Goal: Transaction & Acquisition: Book appointment/travel/reservation

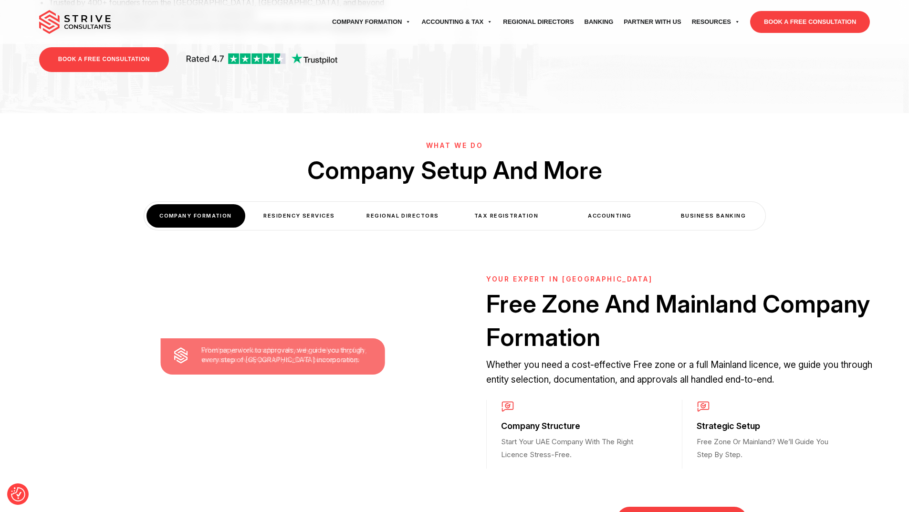
scroll to position [286, 0]
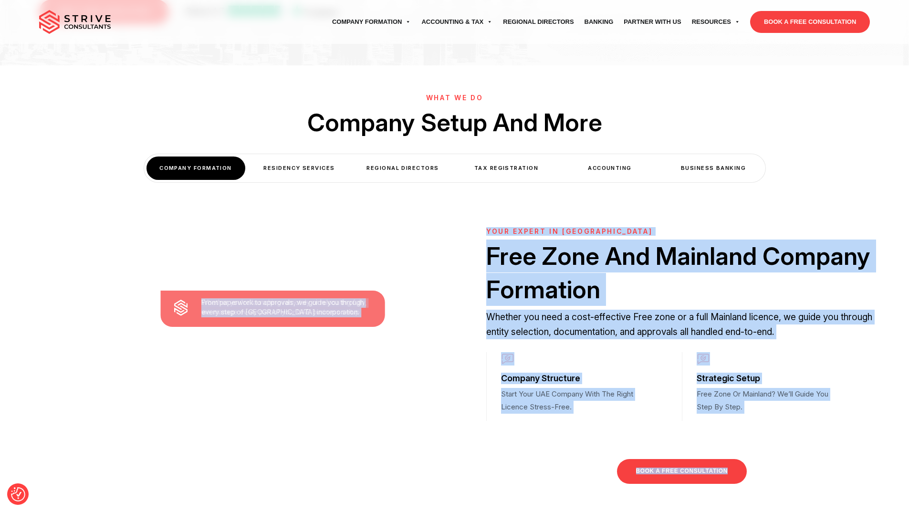
drag, startPoint x: 297, startPoint y: 328, endPoint x: 259, endPoint y: 346, distance: 42.2
click at [259, 342] on div "Whether you're launching remotely or relocating fully, we manage every part of …" at bounding box center [454, 298] width 909 height 467
click at [278, 369] on div "Whether you're launching remotely or relocating fully, we manage every part of …" at bounding box center [454, 298] width 909 height 467
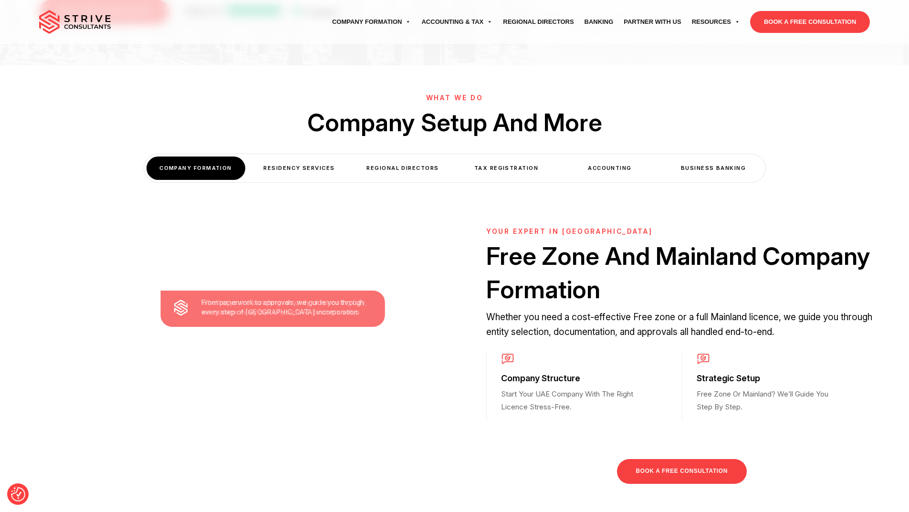
click at [370, 389] on div "Whether you're launching remotely or relocating fully, we manage every part of …" at bounding box center [454, 298] width 909 height 467
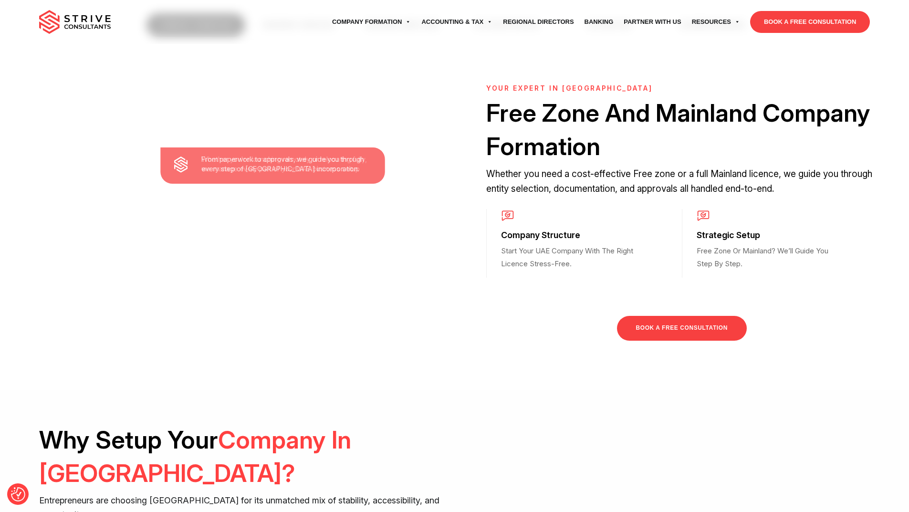
scroll to position [382, 0]
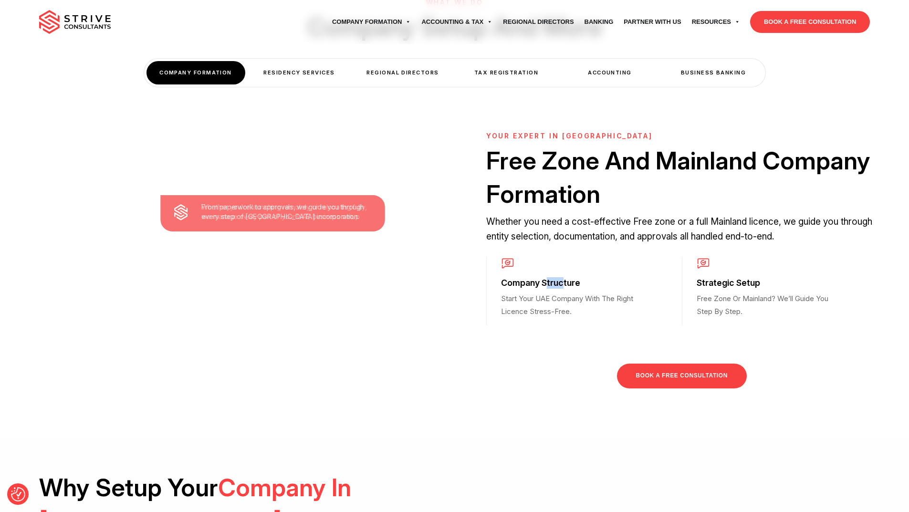
drag, startPoint x: 548, startPoint y: 287, endPoint x: 568, endPoint y: 285, distance: 19.6
click at [565, 285] on h3 "Company Structure" at bounding box center [572, 282] width 142 height 11
click at [604, 303] on p "Start Your UAE Company With The Right Licence Stress-Free." at bounding box center [572, 304] width 142 height 25
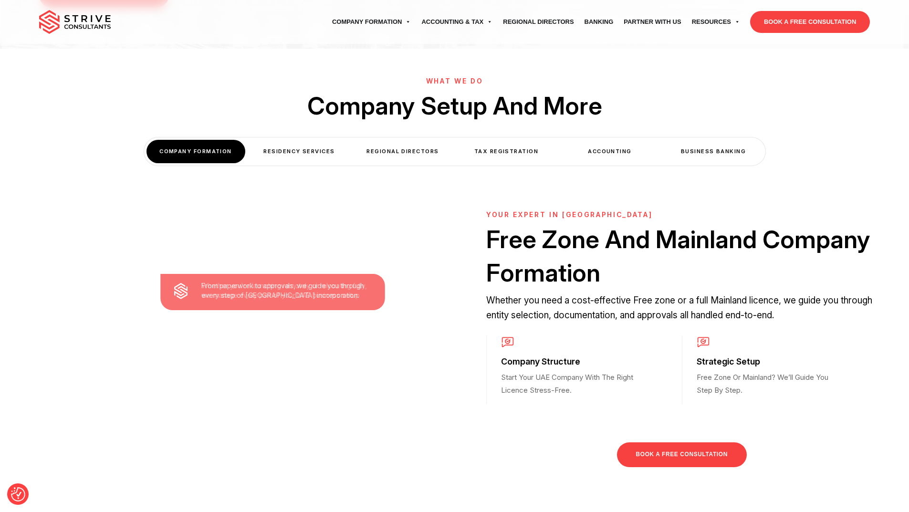
scroll to position [286, 0]
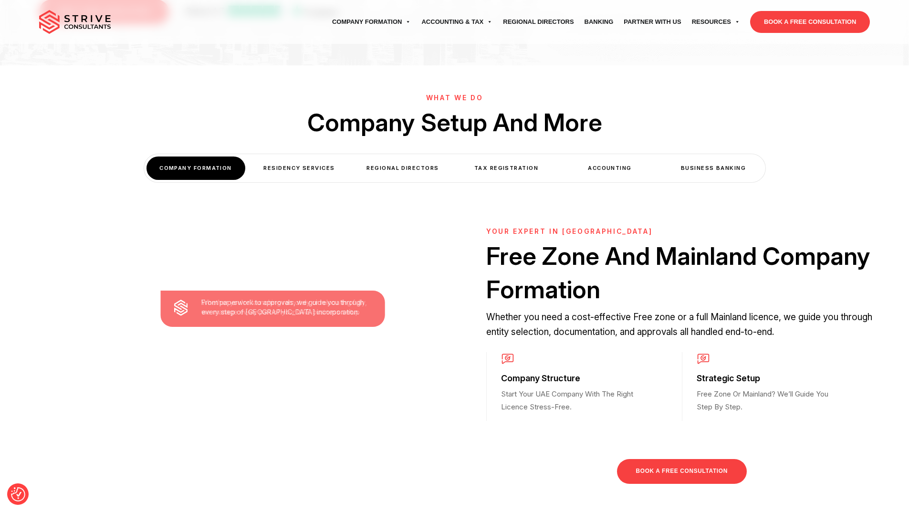
click at [309, 166] on div "Residency Services" at bounding box center [299, 167] width 99 height 23
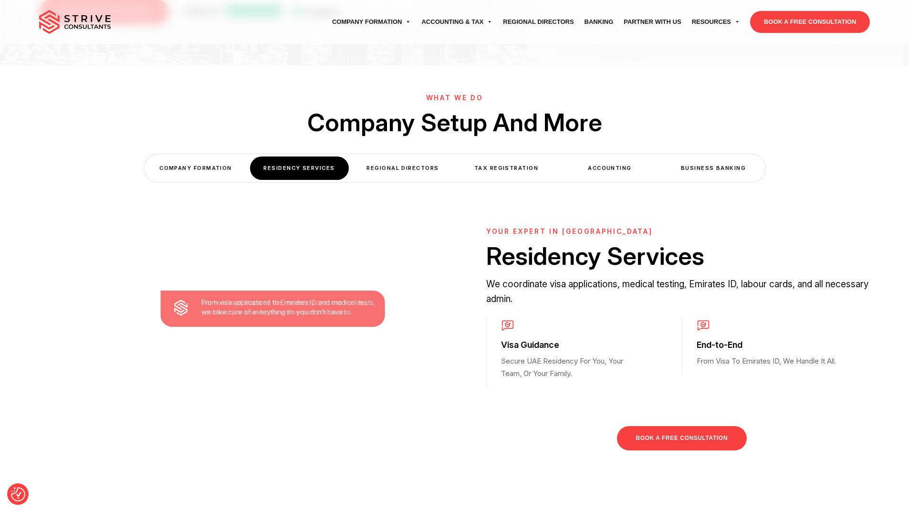
click at [383, 174] on div "Regional Directors" at bounding box center [402, 167] width 99 height 23
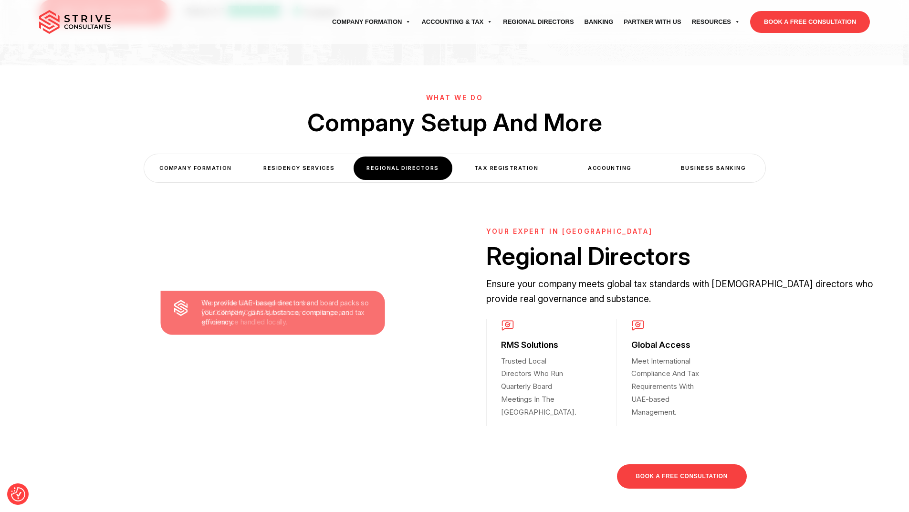
click at [505, 173] on div "Tax Registration" at bounding box center [506, 167] width 99 height 23
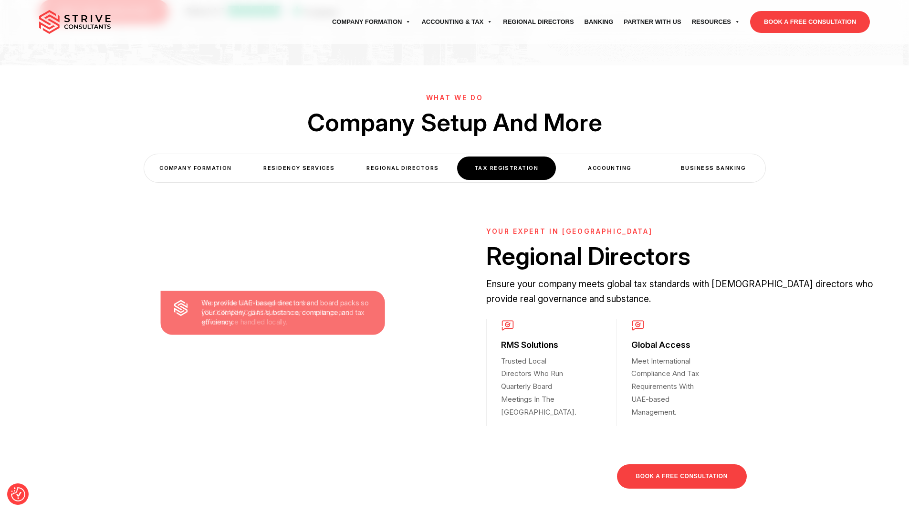
click at [598, 163] on div "Accounting" at bounding box center [609, 167] width 99 height 23
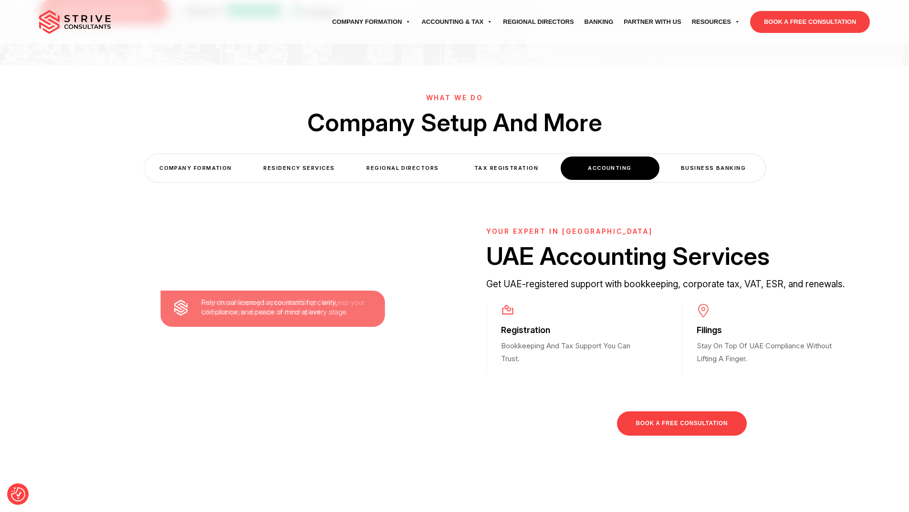
click at [701, 163] on div "Business Banking" at bounding box center [713, 167] width 99 height 23
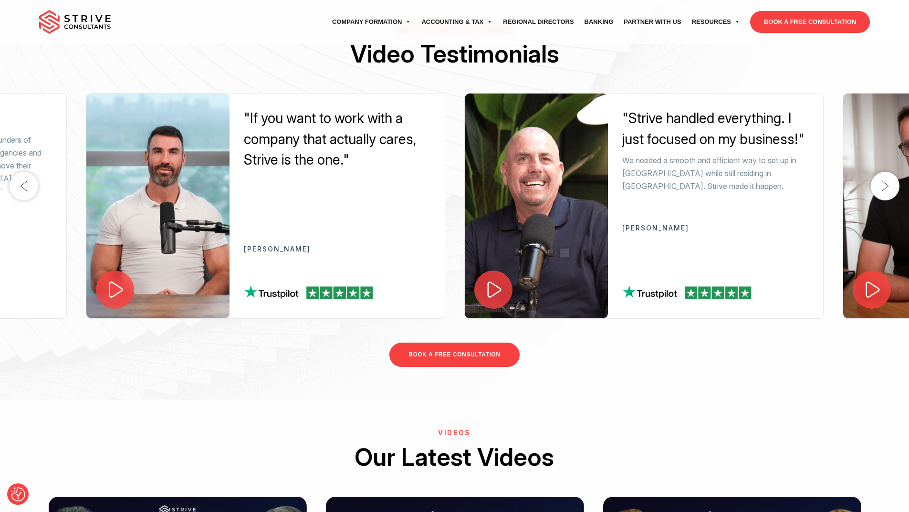
scroll to position [1574, 0]
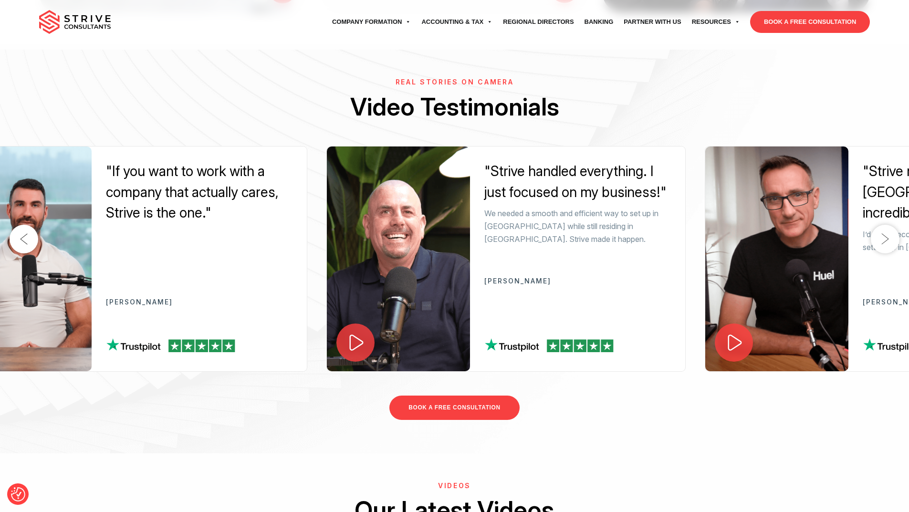
drag, startPoint x: 696, startPoint y: 288, endPoint x: 449, endPoint y: 291, distance: 246.6
click at [470, 291] on div ""Strive handled everything. I just focused on my business!" We needed a smooth …" at bounding box center [577, 258] width 215 height 224
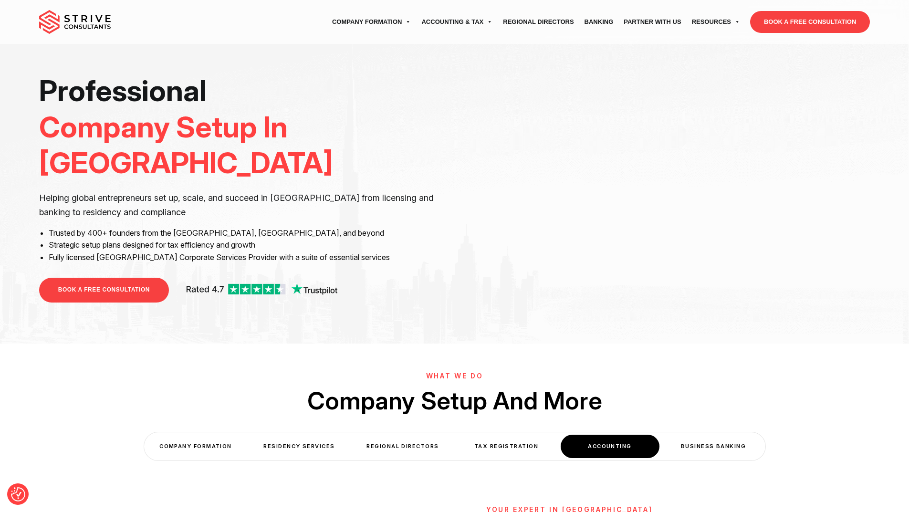
scroll to position [0, 0]
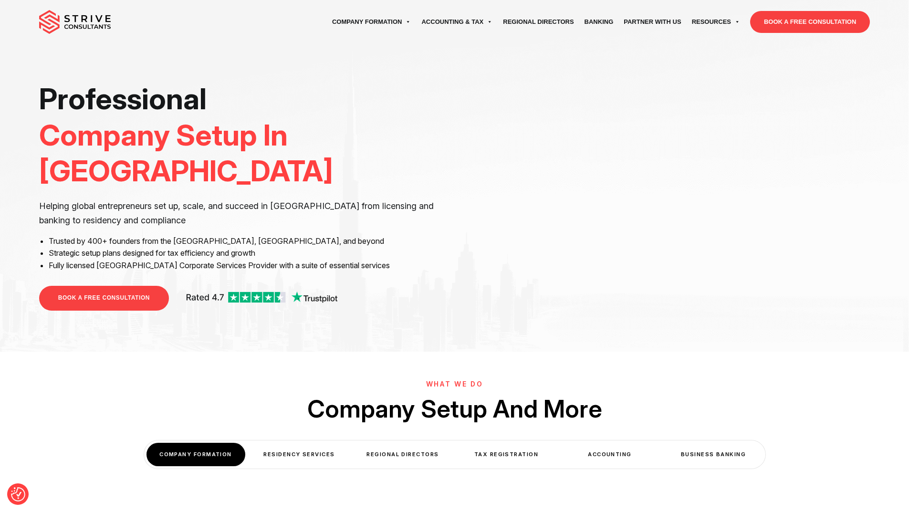
click at [841, 28] on link "BOOK A FREE CONSULTATION" at bounding box center [810, 22] width 120 height 22
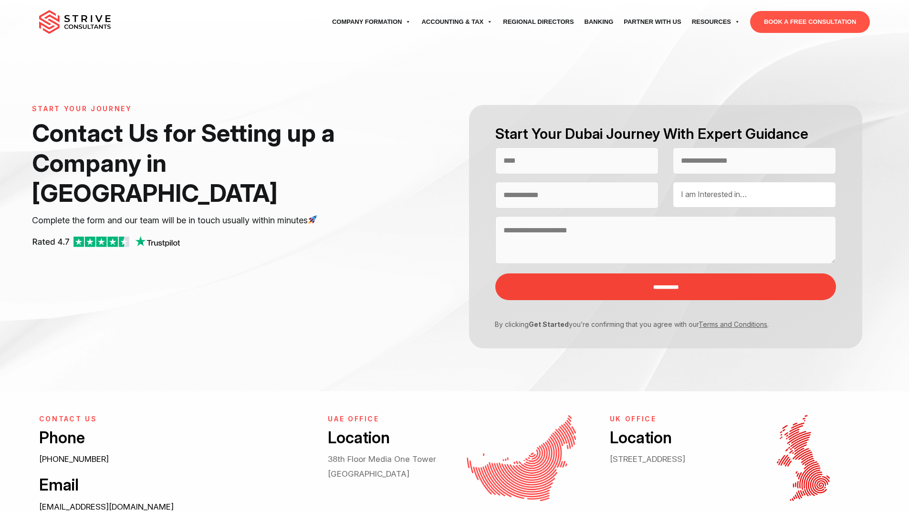
select select "Contact form"
